Goal: Navigation & Orientation: Find specific page/section

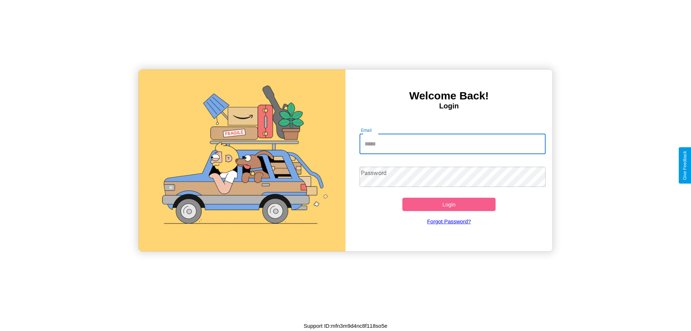
click at [452, 144] on input "Email" at bounding box center [452, 144] width 186 height 20
type input "**********"
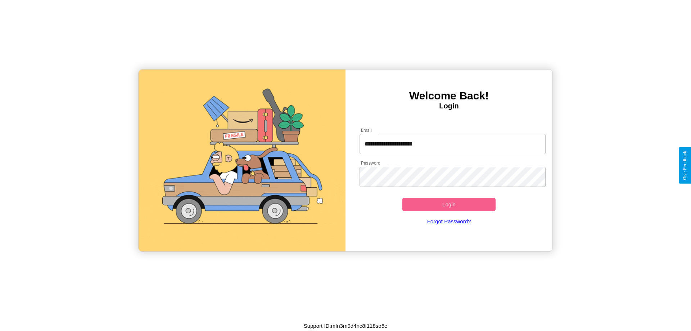
click at [449, 204] on button "Login" at bounding box center [448, 203] width 93 height 13
